Goal: Information Seeking & Learning: Learn about a topic

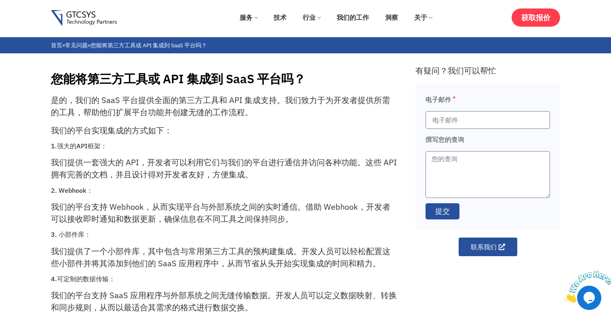
click at [395, 70] on div "您能将第三方工具或 API 集成到 SaaS 平台吗？" at bounding box center [229, 76] width 356 height 19
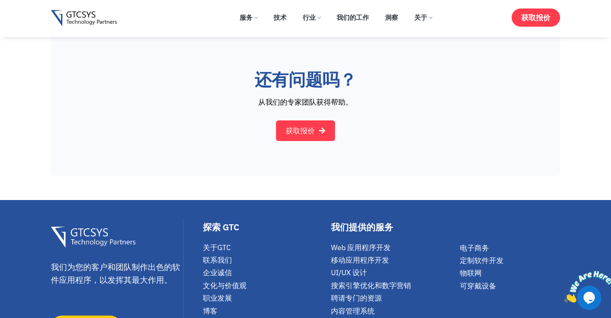
scroll to position [614, 0]
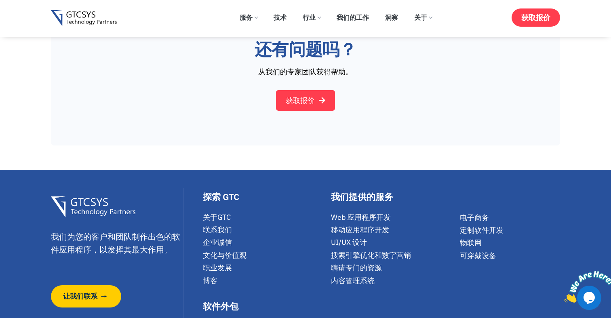
click at [305, 96] on font "获取报价" at bounding box center [300, 100] width 29 height 9
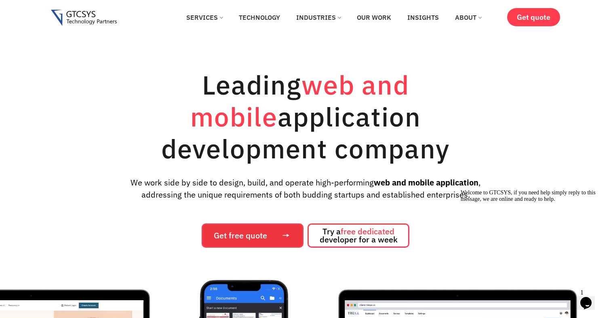
click at [270, 232] on span "Get free quote" at bounding box center [253, 236] width 78 height 8
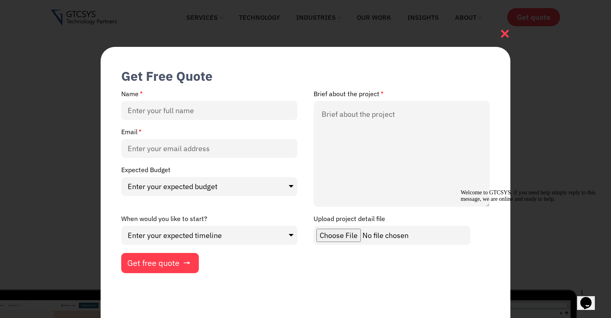
click at [505, 28] on icon at bounding box center [504, 33] width 11 height 11
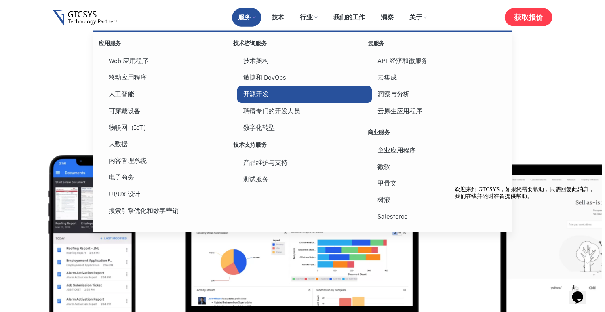
scroll to position [132, 0]
